Goal: Task Accomplishment & Management: Use online tool/utility

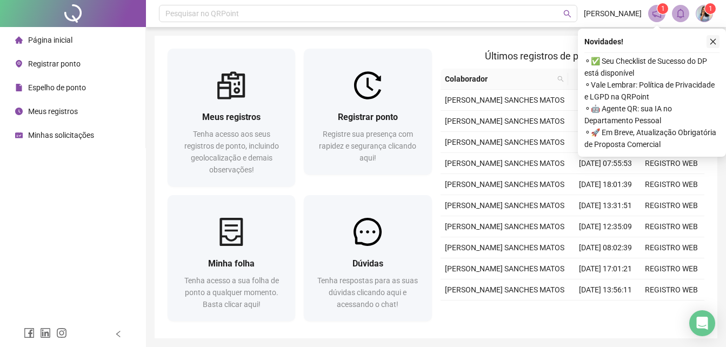
click at [713, 38] on icon "close" at bounding box center [713, 42] width 8 height 8
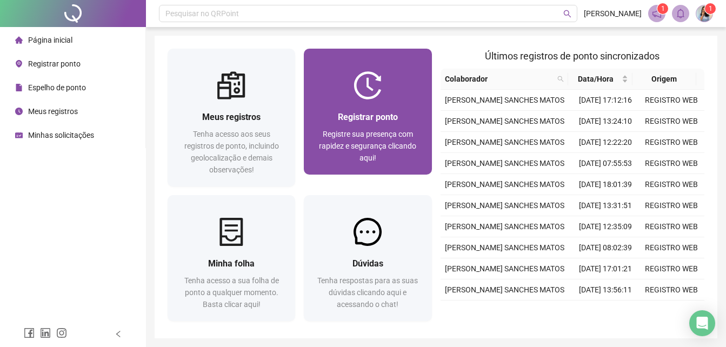
click at [372, 103] on div "Registrar ponto Registre sua presença com rapidez e segurança clicando aqui!" at bounding box center [368, 136] width 128 height 75
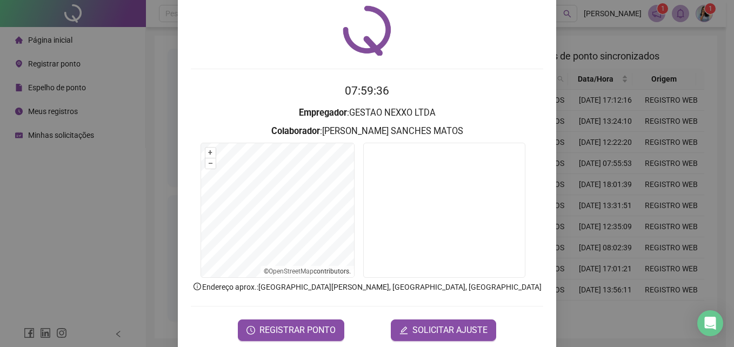
scroll to position [51, 0]
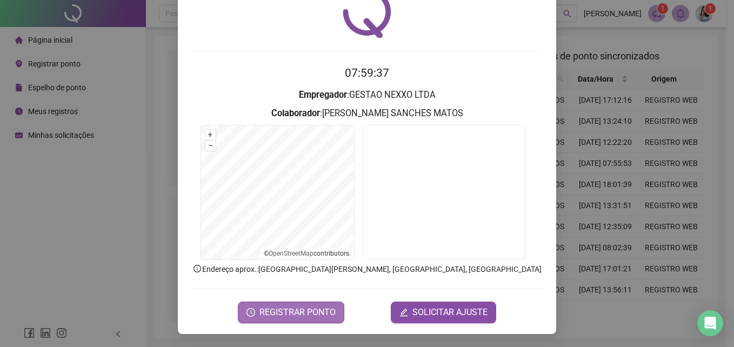
click at [288, 308] on span "REGISTRAR PONTO" at bounding box center [297, 312] width 76 height 13
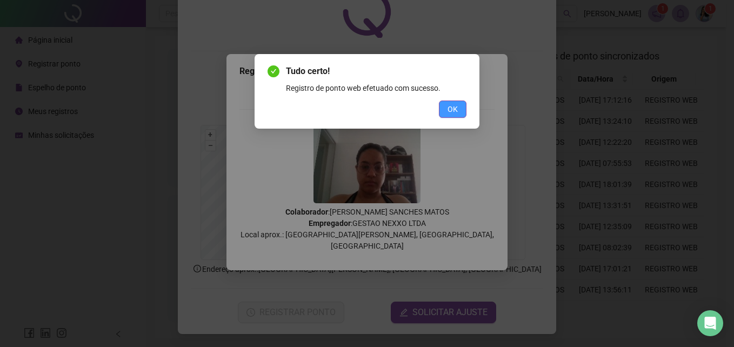
click at [458, 111] on button "OK" at bounding box center [453, 109] width 28 height 17
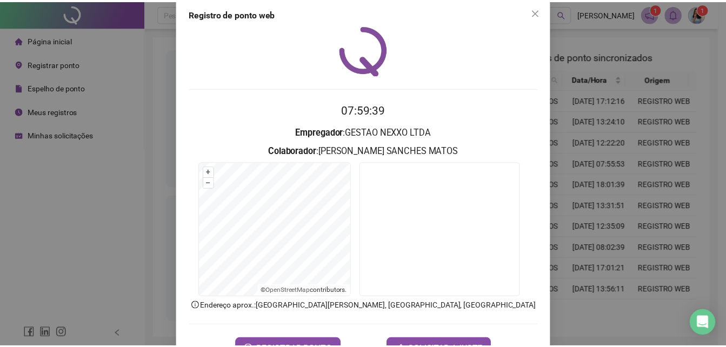
scroll to position [0, 0]
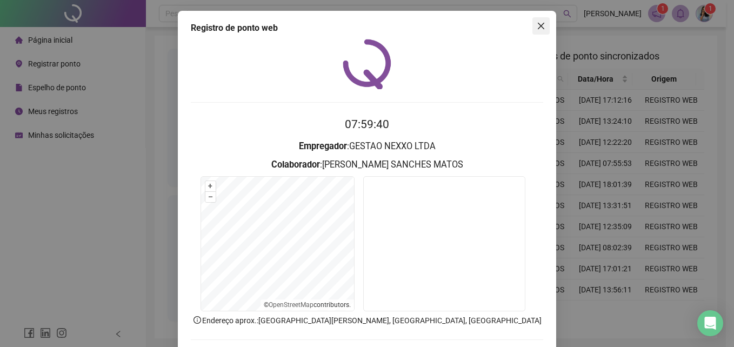
click at [537, 22] on icon "close" at bounding box center [541, 26] width 9 height 9
